Goal: Task Accomplishment & Management: Manage account settings

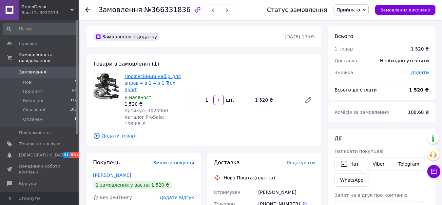
click at [163, 79] on link "Професійний набір для вправ 4 в 1 4 в 1 Trex Sport" at bounding box center [153, 83] width 56 height 18
click at [40, 88] on span "Прийняті" at bounding box center [33, 91] width 20 height 6
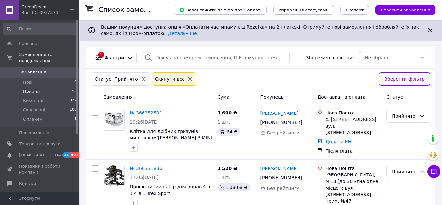
click at [187, 78] on icon at bounding box center [190, 79] width 6 height 6
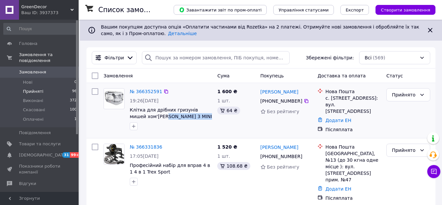
drag, startPoint x: 191, startPoint y: 116, endPoint x: 180, endPoint y: 120, distance: 11.6
click at [148, 117] on span "Клітка для дрібних гризунів мишей хом'[PERSON_NAME] RODY 3 MINI WHITE" at bounding box center [171, 112] width 82 height 13
copy span "RODY 3 MINI WHITE"
drag, startPoint x: 129, startPoint y: 110, endPoint x: 189, endPoint y: 124, distance: 61.4
click at [189, 124] on div "№ 366352591 19:26, 12.10.2025 Клітка для дрібних гризунів мишей хом'яків RODY 3…" at bounding box center [170, 109] width 87 height 47
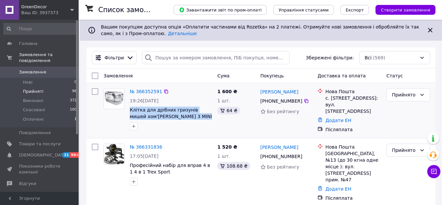
copy div "Клітка для дрібних гризунів мишей хом'[PERSON_NAME] RODY 3 MINI WHITE"
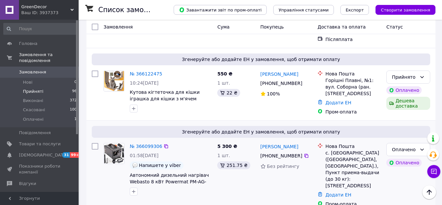
scroll to position [557, 0]
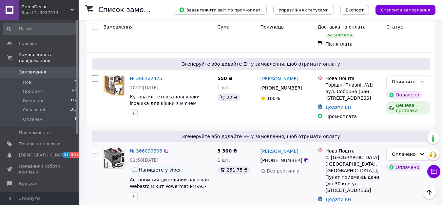
scroll to position [557, 0]
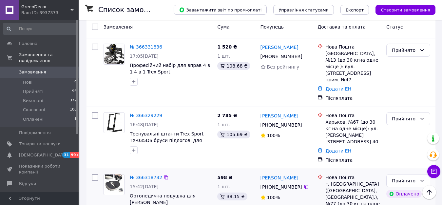
scroll to position [98, 0]
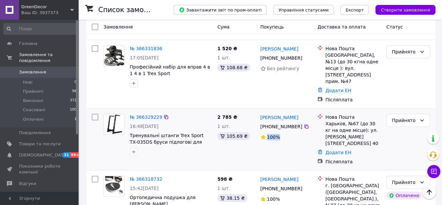
drag, startPoint x: 278, startPoint y: 129, endPoint x: 260, endPoint y: 127, distance: 17.8
click at [260, 134] on div "100%" at bounding box center [270, 137] width 21 height 7
click at [260, 134] on div at bounding box center [263, 136] width 7 height 5
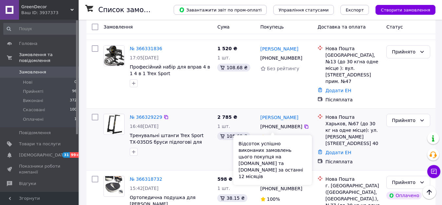
drag, startPoint x: 262, startPoint y: 128, endPoint x: 277, endPoint y: 128, distance: 15.1
click at [277, 134] on div "100%" at bounding box center [270, 137] width 21 height 7
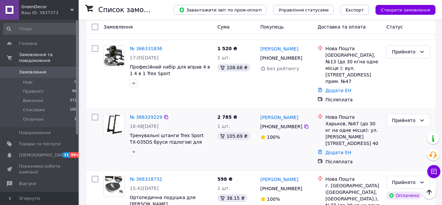
click at [278, 134] on div "100%" at bounding box center [273, 137] width 14 height 7
drag, startPoint x: 278, startPoint y: 128, endPoint x: 261, endPoint y: 127, distance: 17.4
click at [262, 134] on div "100%" at bounding box center [270, 137] width 21 height 7
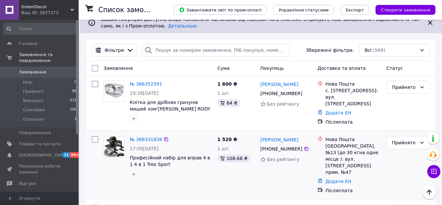
scroll to position [0, 0]
